Goal: Task Accomplishment & Management: Manage account settings

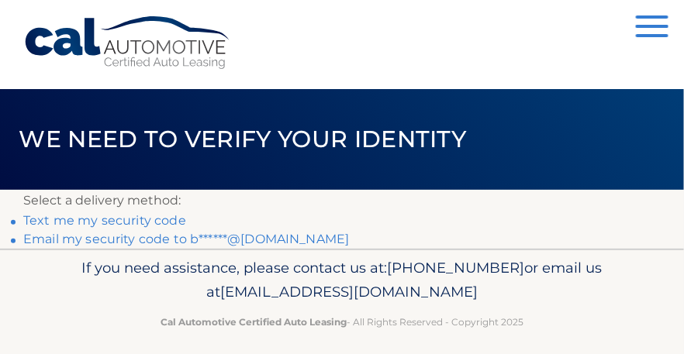
scroll to position [12, 0]
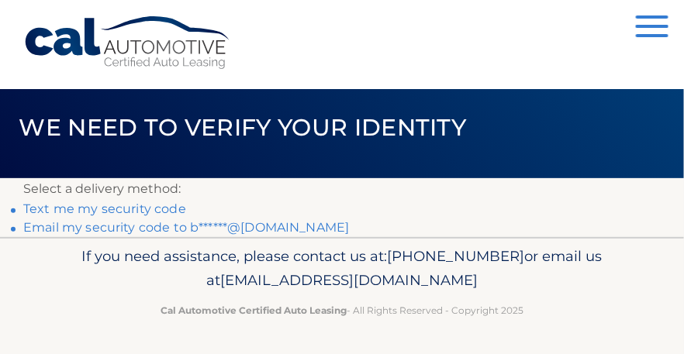
click at [151, 233] on link "Email my security code to b******@aol.com" at bounding box center [186, 227] width 326 height 15
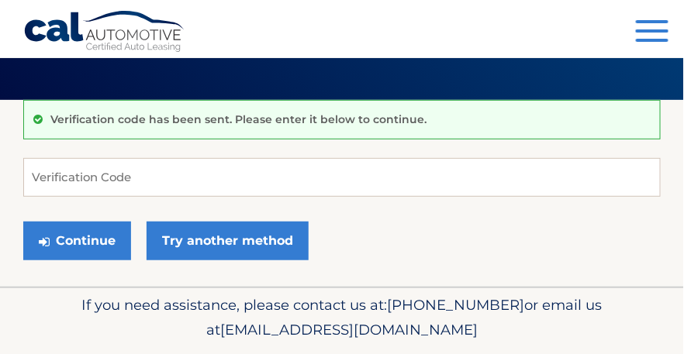
scroll to position [98, 0]
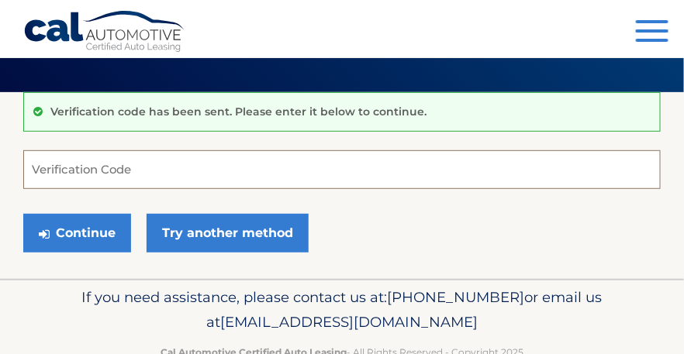
click at [161, 166] on input "Verification Code" at bounding box center [341, 169] width 637 height 39
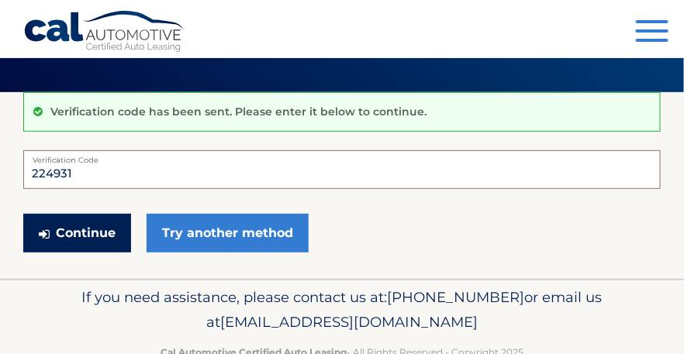
type input "224931"
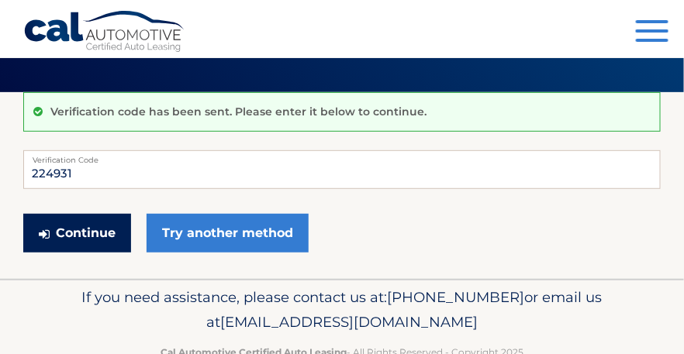
click at [74, 230] on button "Continue" at bounding box center [77, 233] width 108 height 39
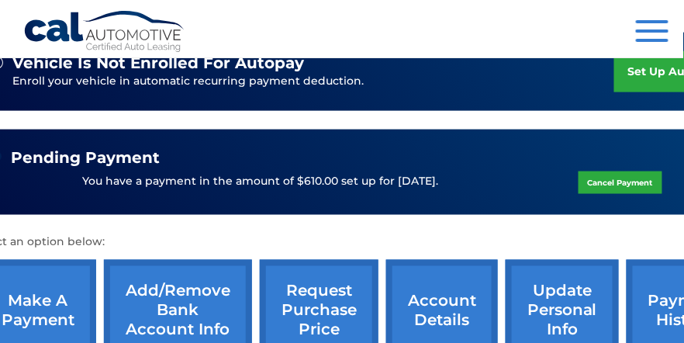
scroll to position [416, 71]
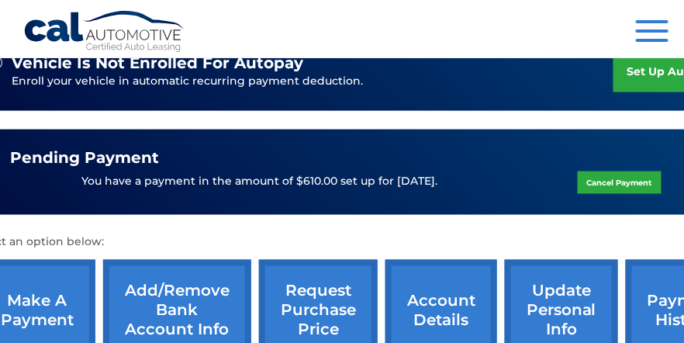
click at [600, 181] on link "Cancel Payment" at bounding box center [619, 182] width 84 height 22
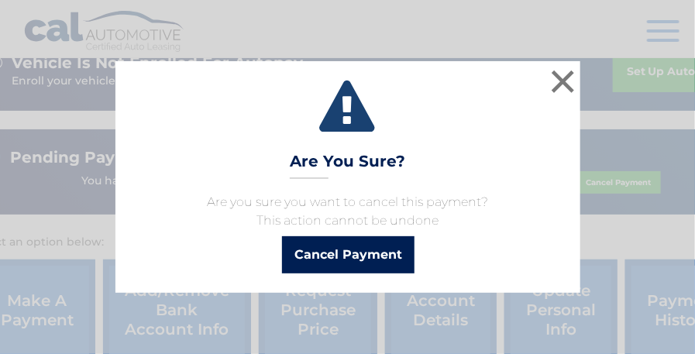
click at [378, 253] on button "Cancel Payment" at bounding box center [348, 254] width 133 height 37
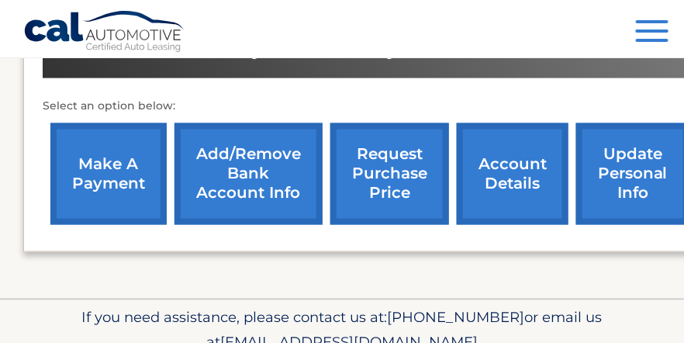
scroll to position [528, 0]
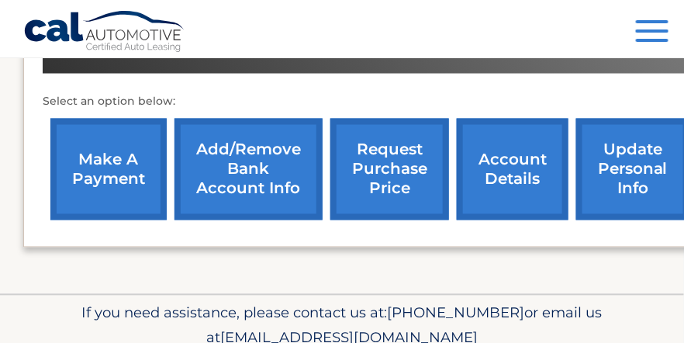
click at [121, 167] on link "make a payment" at bounding box center [108, 170] width 116 height 102
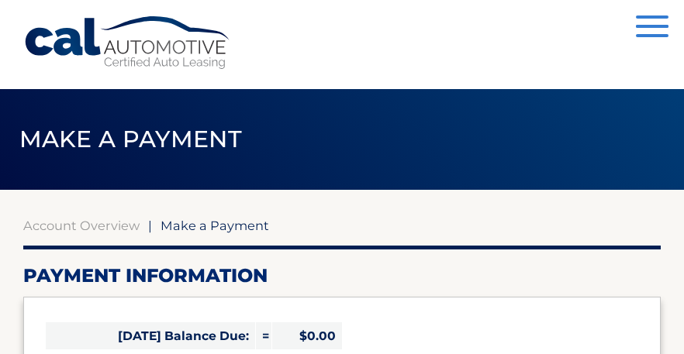
select select "OTkwMmJlZGEtMzU4Zi00MTNkLTlhYmUtYThhNDgyOGMwODlk"
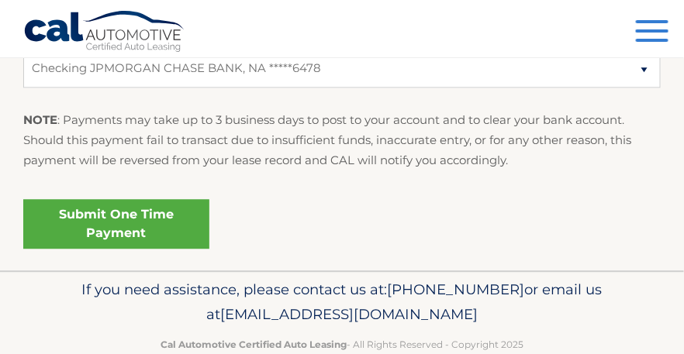
scroll to position [789, 0]
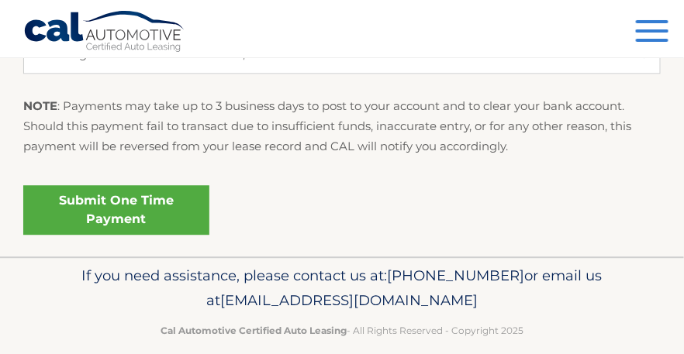
click at [151, 208] on link "Submit One Time Payment" at bounding box center [116, 210] width 186 height 50
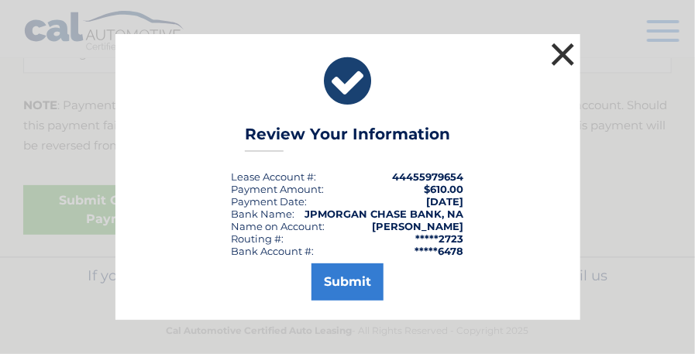
click at [559, 55] on button "×" at bounding box center [563, 54] width 31 height 31
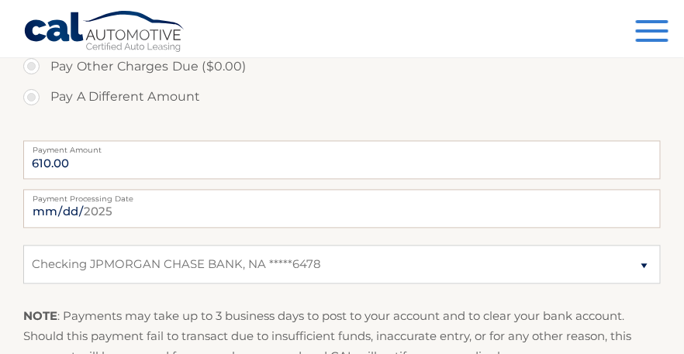
scroll to position [577, 0]
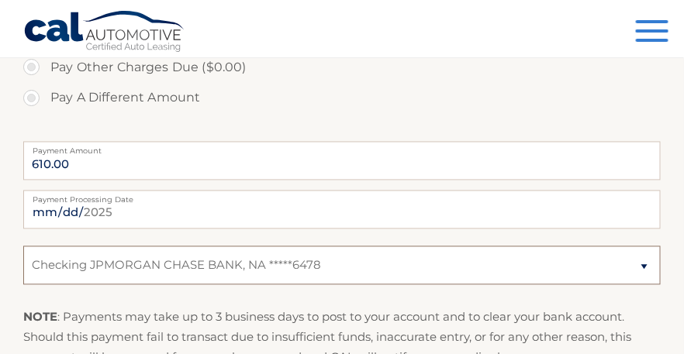
click at [643, 264] on select "Select Bank Account Checking JPMORGAN CHASE BANK, NA *****6478" at bounding box center [341, 265] width 637 height 39
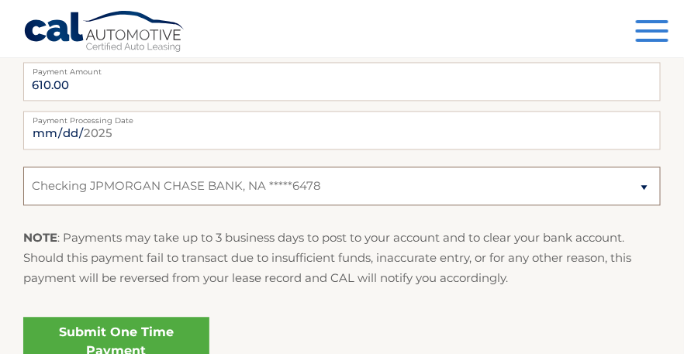
scroll to position [657, 0]
click at [636, 184] on select "Select Bank Account Checking JPMORGAN CHASE BANK, NA *****6478" at bounding box center [341, 186] width 637 height 39
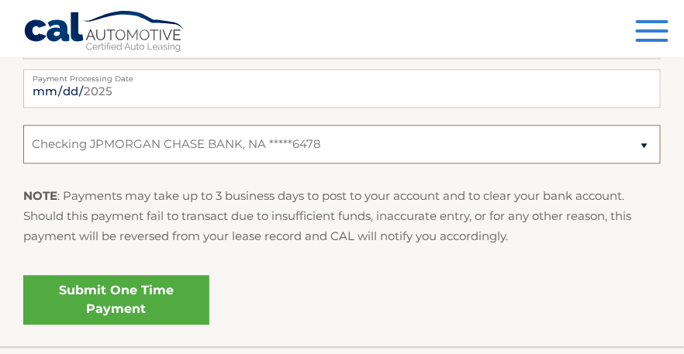
scroll to position [711, 0]
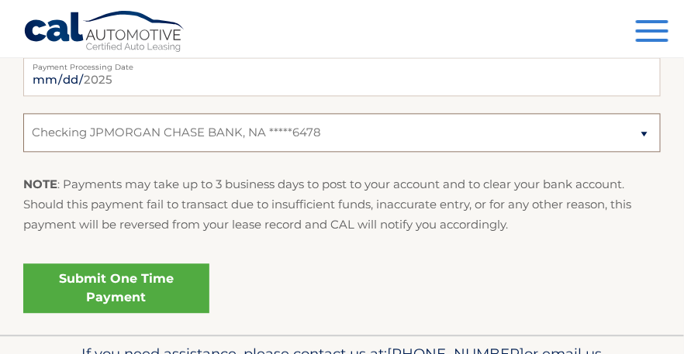
click at [356, 130] on select "Select Bank Account Checking JPMORGAN CHASE BANK, NA *****6478" at bounding box center [341, 132] width 637 height 39
click at [460, 132] on select "Select Bank Account Checking JPMORGAN CHASE BANK, NA *****6478" at bounding box center [341, 132] width 637 height 39
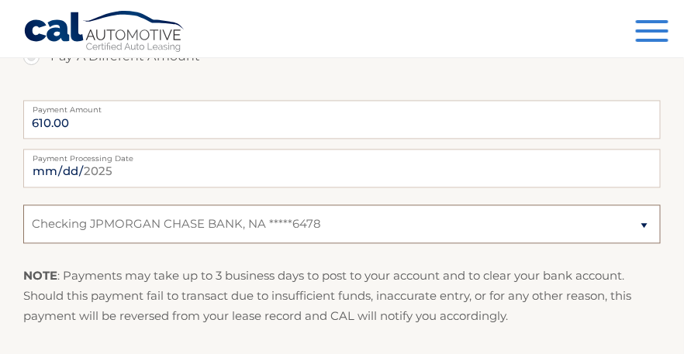
scroll to position [618, 0]
click at [445, 223] on select "Select Bank Account Checking JPMORGAN CHASE BANK, NA *****6478" at bounding box center [341, 225] width 637 height 39
select select
click at [23, 206] on select "Select Bank Account Checking JPMORGAN CHASE BANK, NA *****6478" at bounding box center [341, 225] width 637 height 39
click at [553, 233] on select "Select Bank Account Checking JPMORGAN CHASE BANK, NA *****6478" at bounding box center [341, 225] width 637 height 39
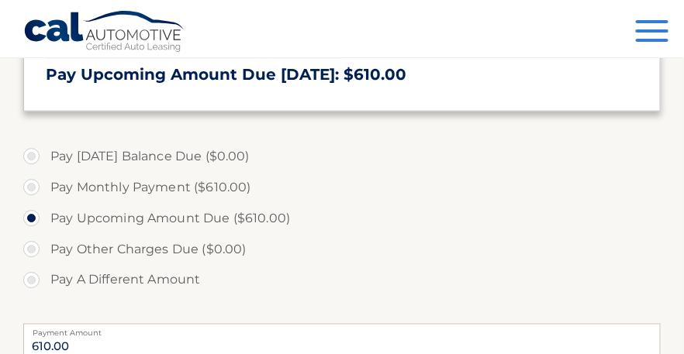
scroll to position [394, 0]
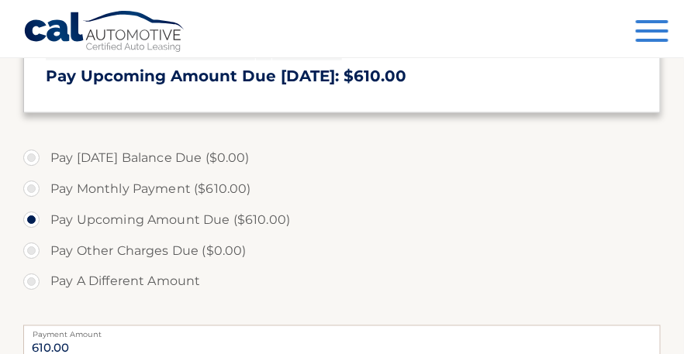
click at [646, 40] on span "button" at bounding box center [652, 40] width 33 height 3
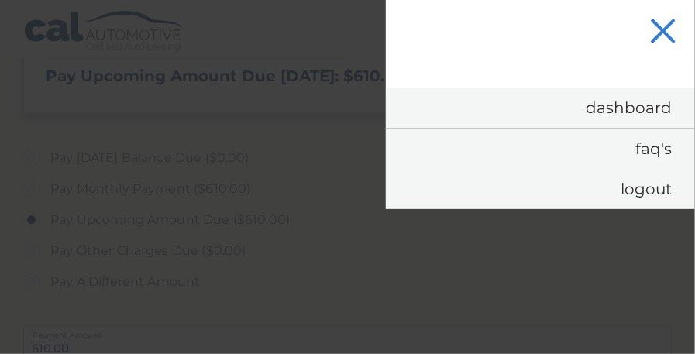
click at [663, 31] on span "button" at bounding box center [663, 32] width 26 height 26
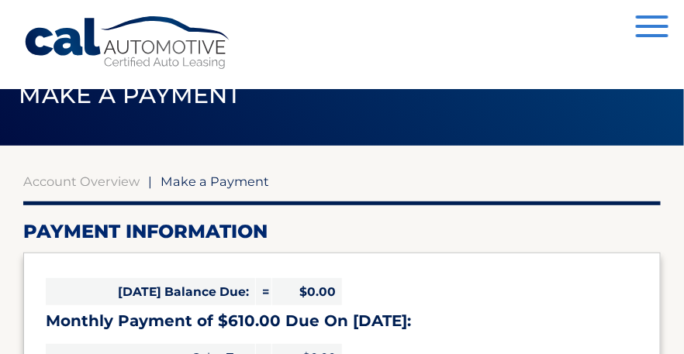
scroll to position [57, 0]
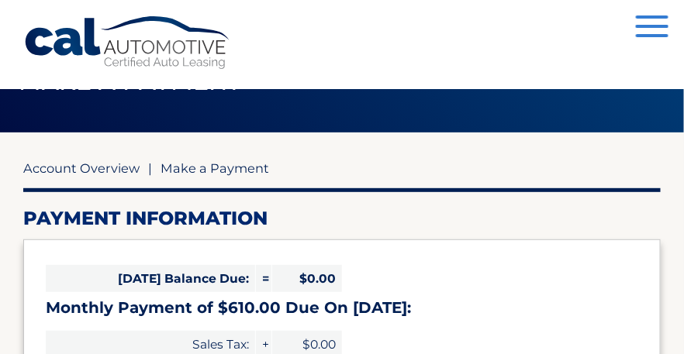
click at [91, 174] on link "Account Overview" at bounding box center [81, 168] width 116 height 16
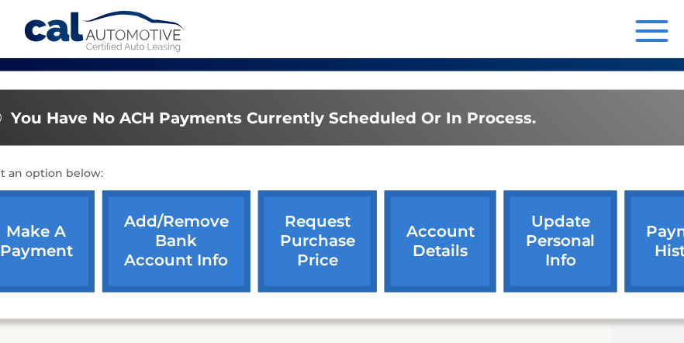
scroll to position [456, 0]
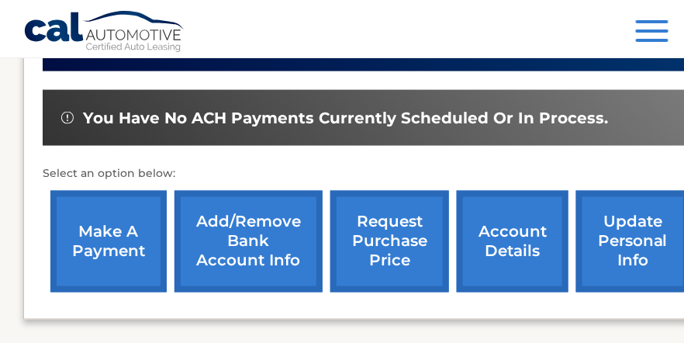
click at [257, 235] on link "Add/Remove bank account info" at bounding box center [248, 242] width 148 height 102
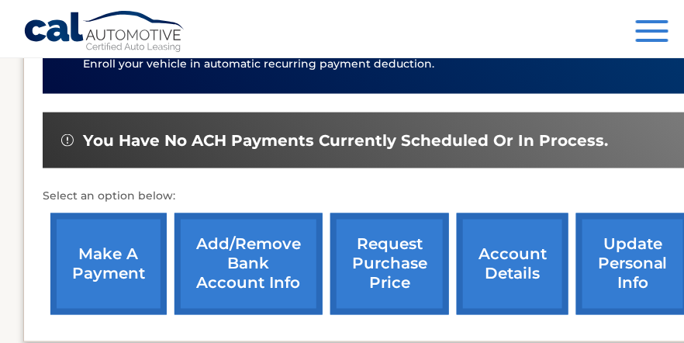
scroll to position [435, 0]
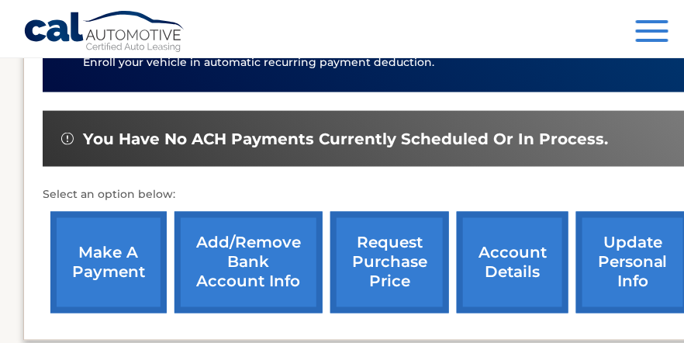
click at [115, 244] on link "make a payment" at bounding box center [108, 263] width 116 height 102
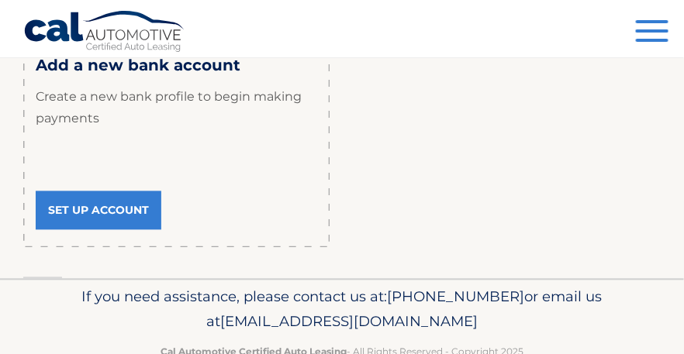
scroll to position [629, 0]
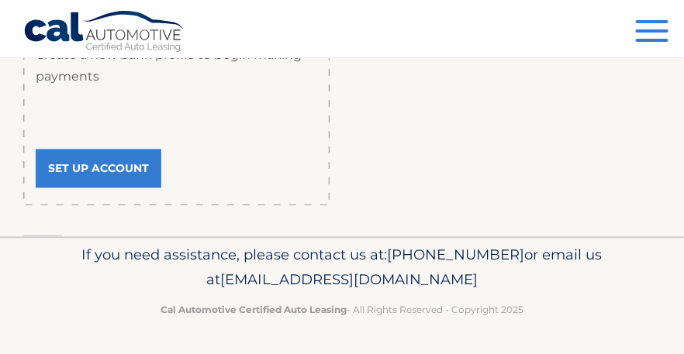
click at [133, 171] on link "Set Up Account" at bounding box center [99, 169] width 126 height 39
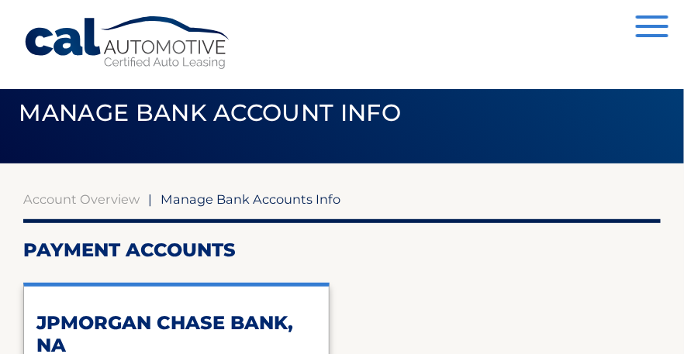
scroll to position [0, 0]
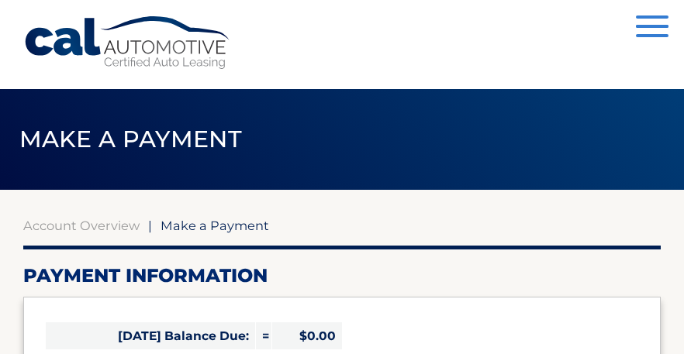
select select "OTkwMmJlZGEtMzU4Zi00MTNkLTlhYmUtYThhNDgyOGMwODlk"
click at [91, 230] on link "Account Overview" at bounding box center [81, 226] width 116 height 16
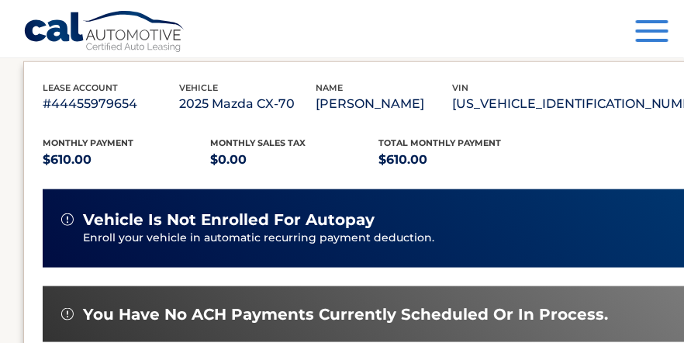
scroll to position [263, 0]
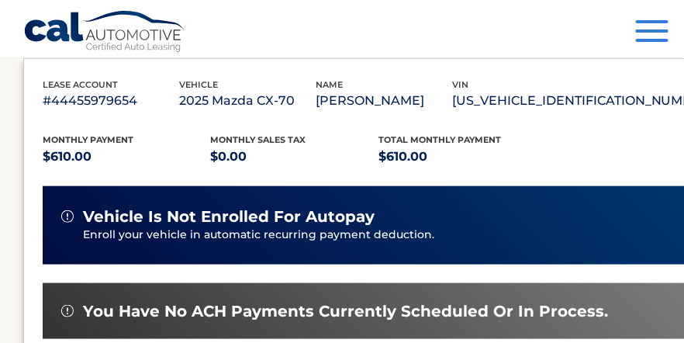
click at [368, 224] on span "vehicle is not enrolled for autopay" at bounding box center [228, 216] width 291 height 19
click at [70, 210] on img at bounding box center [67, 216] width 12 height 12
click at [474, 229] on p "Enroll your vehicle in automatic recurring payment deduction." at bounding box center [383, 234] width 601 height 17
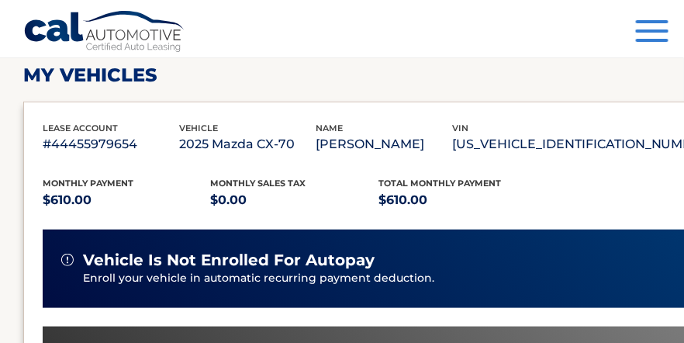
scroll to position [218, 0]
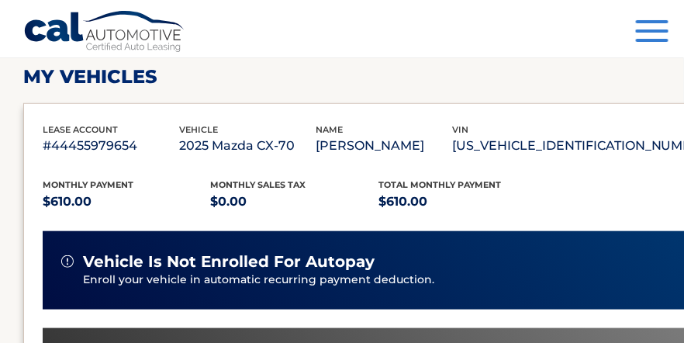
click at [68, 262] on img at bounding box center [67, 261] width 12 height 12
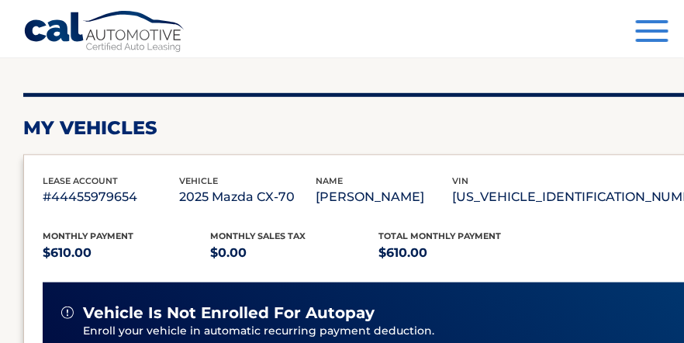
scroll to position [160, 0]
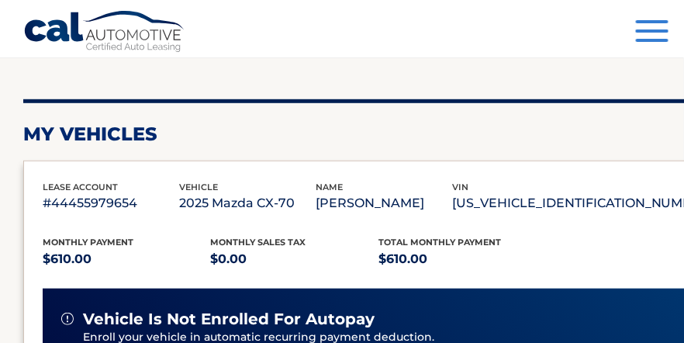
click at [647, 40] on span "button" at bounding box center [652, 40] width 33 height 3
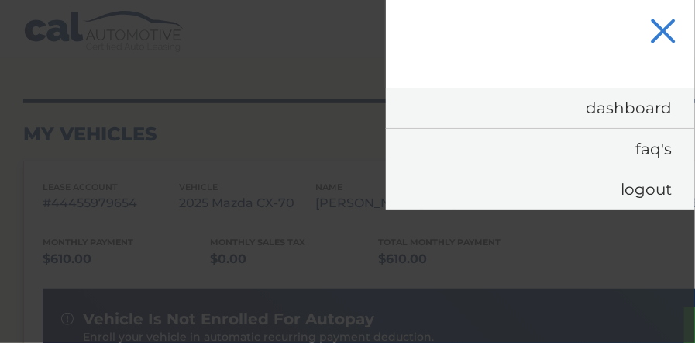
click at [657, 36] on span "button" at bounding box center [663, 32] width 26 height 26
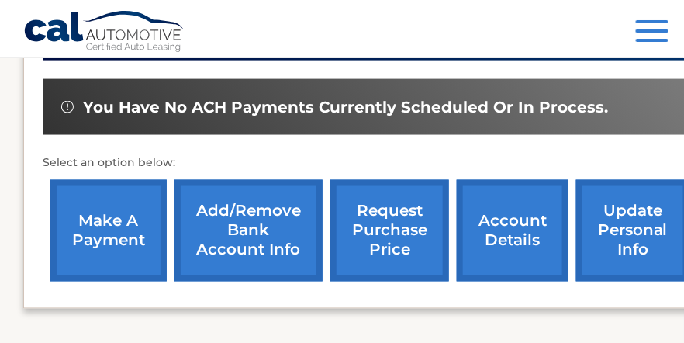
scroll to position [467, 0]
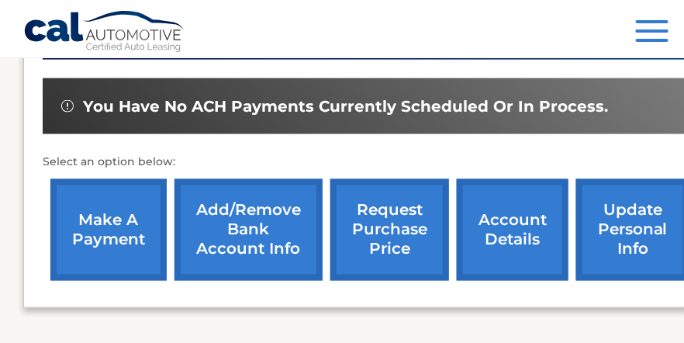
click at [530, 246] on link "account details" at bounding box center [513, 230] width 112 height 102
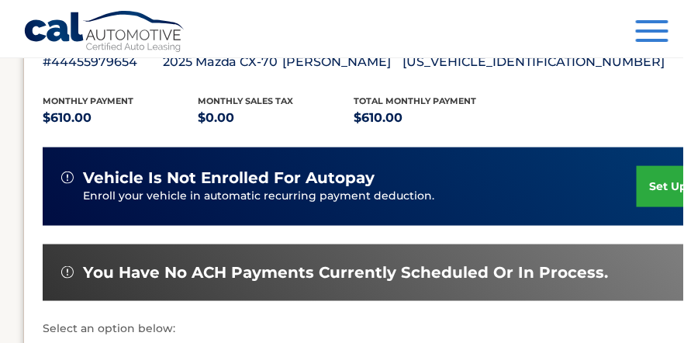
scroll to position [322, 0]
click at [657, 189] on link "set up autopay" at bounding box center [694, 186] width 116 height 41
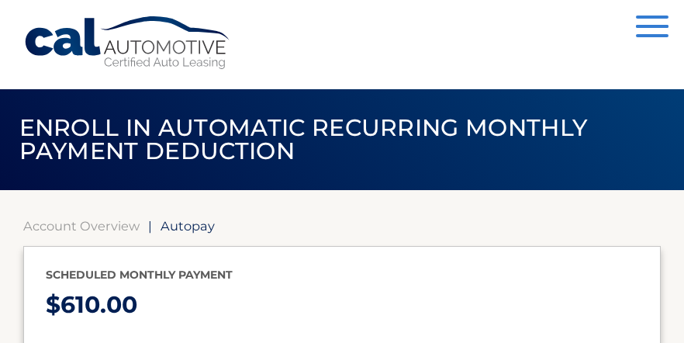
select select "OTkwMmJlZGEtMzU4Zi00MTNkLTlhYmUtYThhNDgyOGMwODlk"
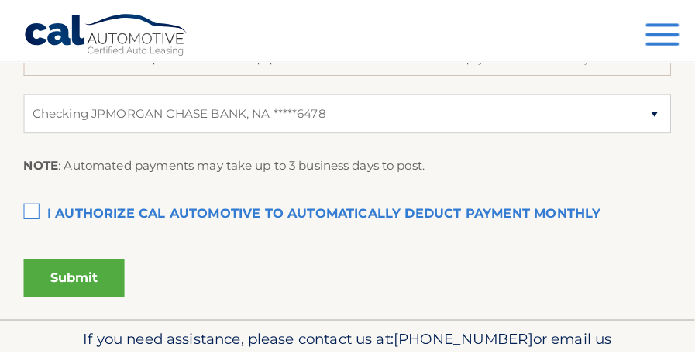
scroll to position [506, 0]
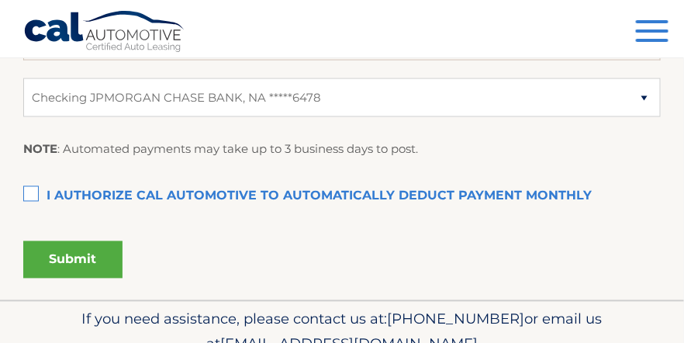
click at [31, 193] on label "I authorize cal automotive to automatically deduct payment monthly This checkbo…" at bounding box center [341, 196] width 637 height 31
click at [0, 0] on input "I authorize cal automotive to automatically deduct payment monthly This checkbo…" at bounding box center [0, 0] width 0 height 0
click at [59, 257] on button "Submit" at bounding box center [72, 259] width 99 height 37
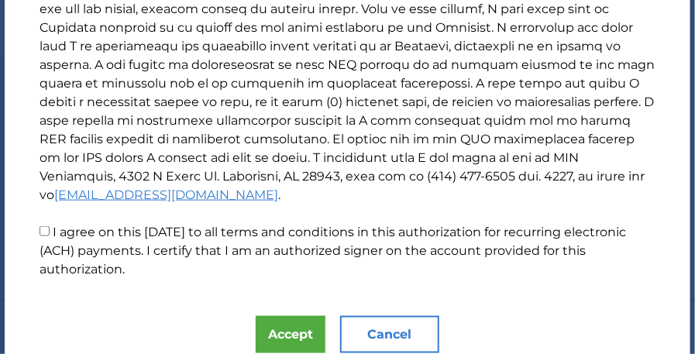
scroll to position [489, 0]
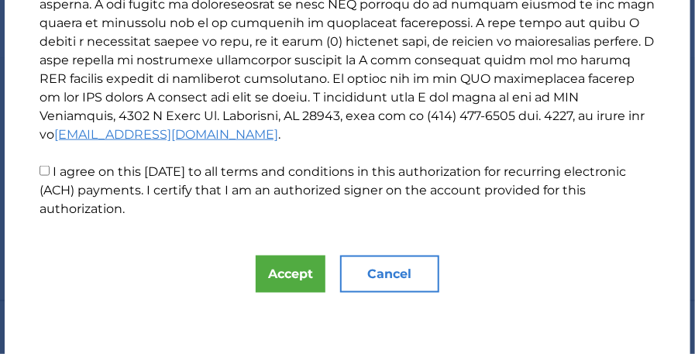
click at [44, 170] on input "I agree on this 09/19/2025 to all terms and conditions in this authorization fo…" at bounding box center [45, 171] width 10 height 10
checkbox input "true"
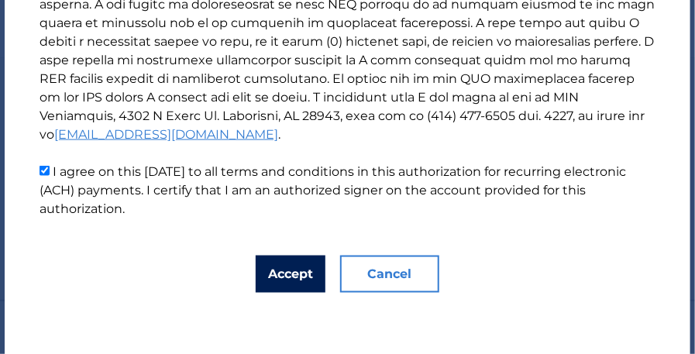
click at [284, 273] on button "Accept" at bounding box center [291, 274] width 70 height 37
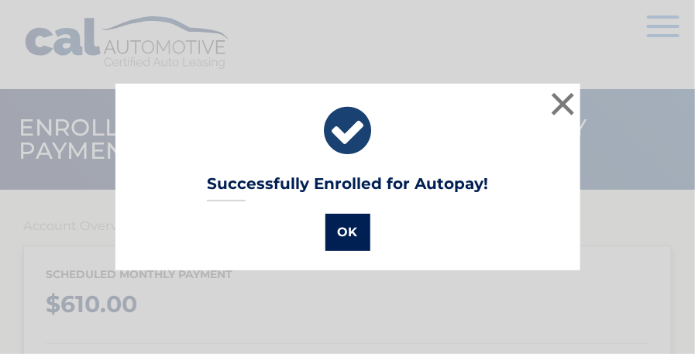
click at [337, 229] on button "OK" at bounding box center [348, 232] width 45 height 37
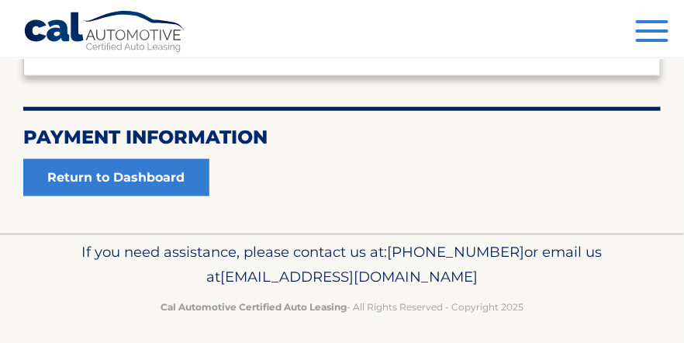
scroll to position [346, 0]
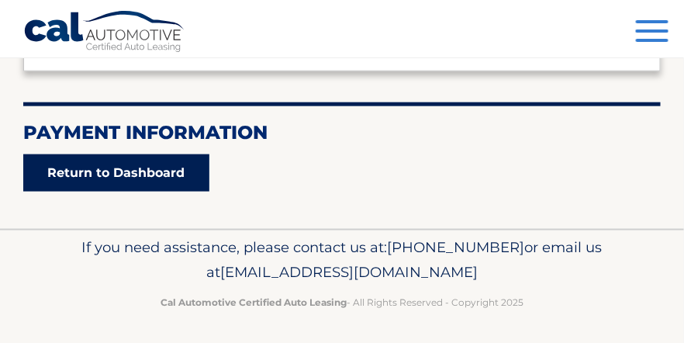
click at [181, 171] on link "Return to Dashboard" at bounding box center [116, 172] width 186 height 37
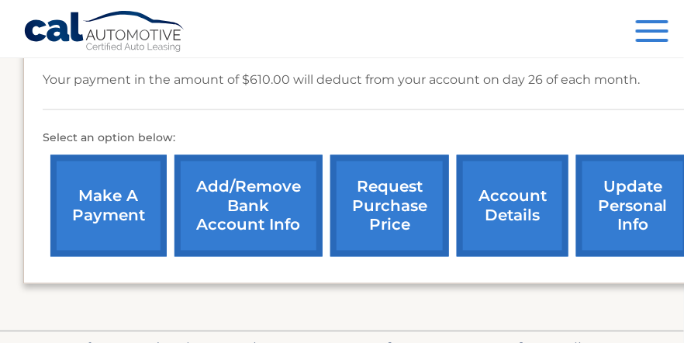
scroll to position [536, 0]
